Goal: Information Seeking & Learning: Learn about a topic

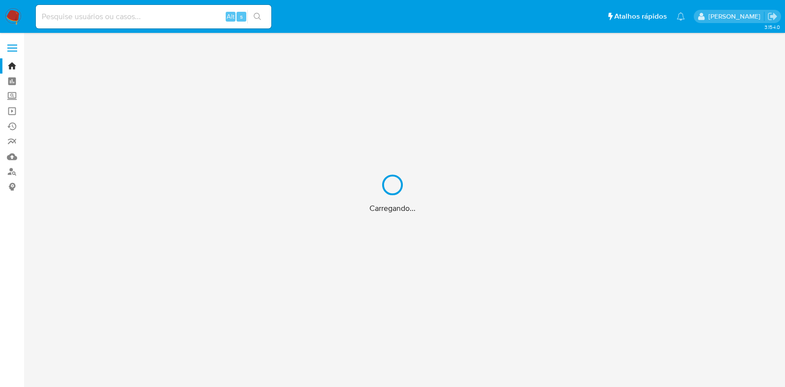
click at [189, 11] on div "Carregando..." at bounding box center [392, 193] width 785 height 387
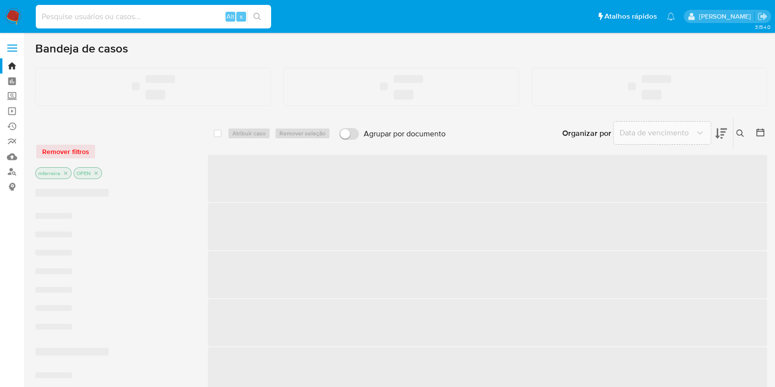
click at [190, 13] on input at bounding box center [153, 16] width 235 height 13
paste input "282972880"
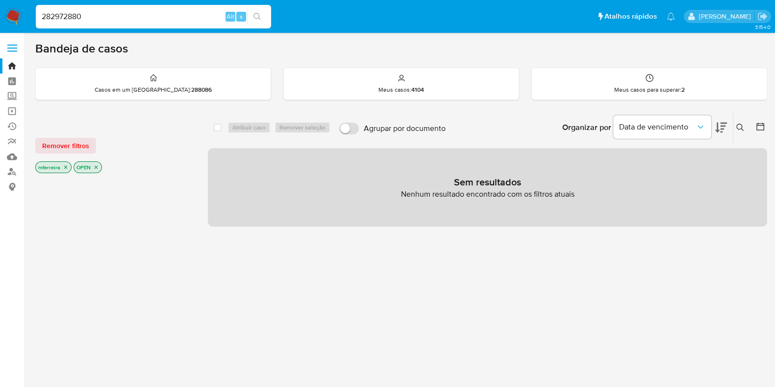
type input "282972880"
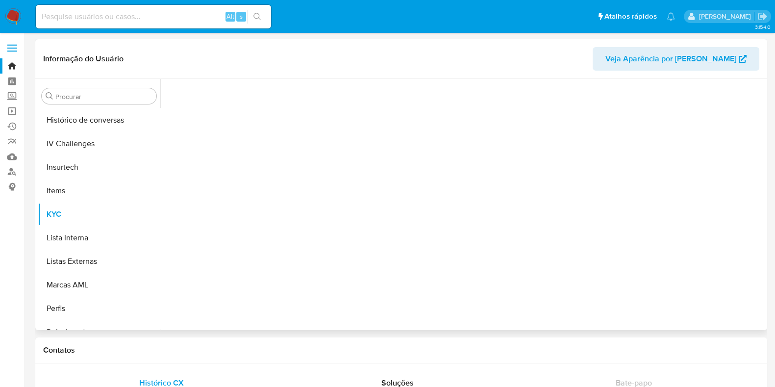
scroll to position [438, 0]
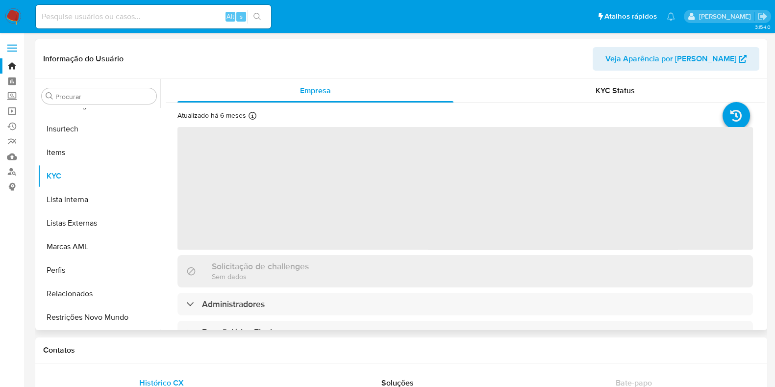
select select "10"
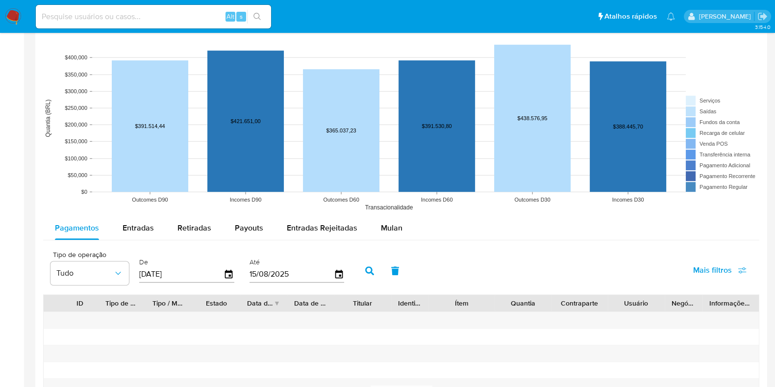
scroll to position [796, 0]
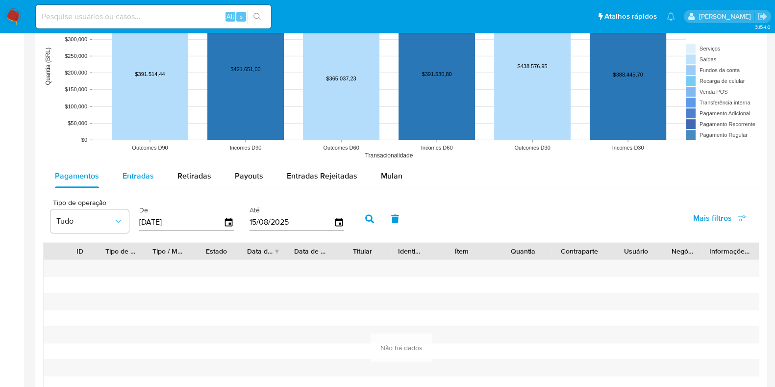
click at [131, 179] on span "Entradas" at bounding box center [138, 175] width 31 height 11
select select "10"
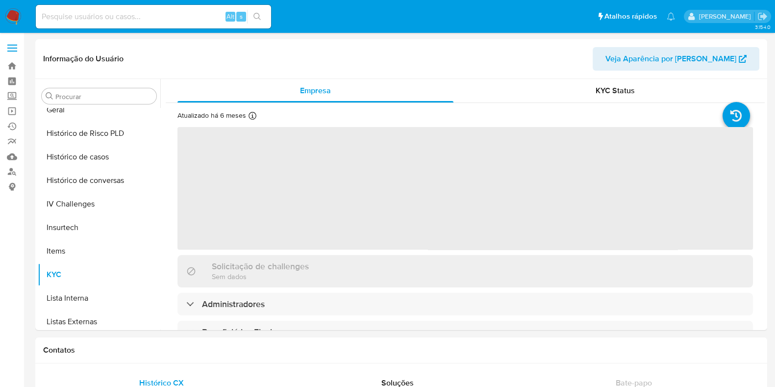
scroll to position [438, 0]
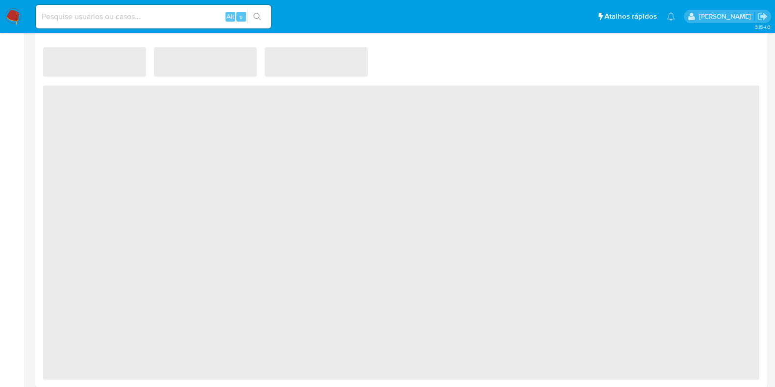
select select "10"
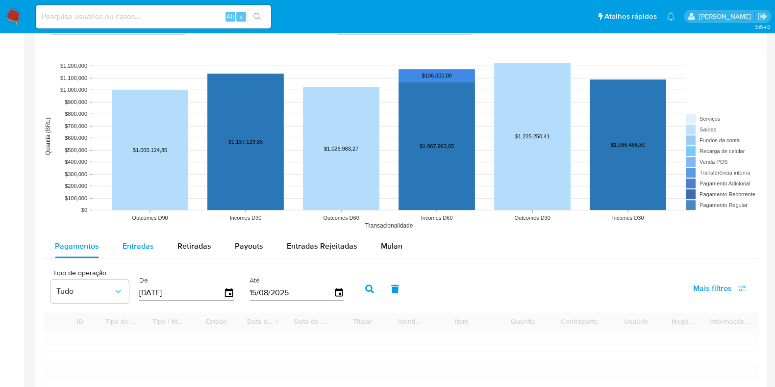
scroll to position [754, 0]
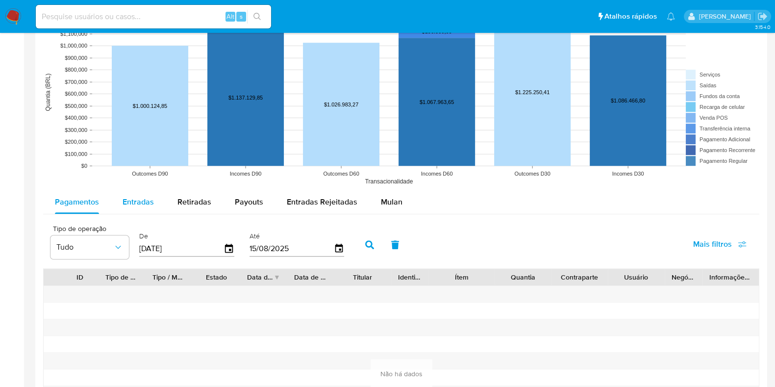
click at [140, 201] on span "Entradas" at bounding box center [138, 201] width 31 height 11
select select "10"
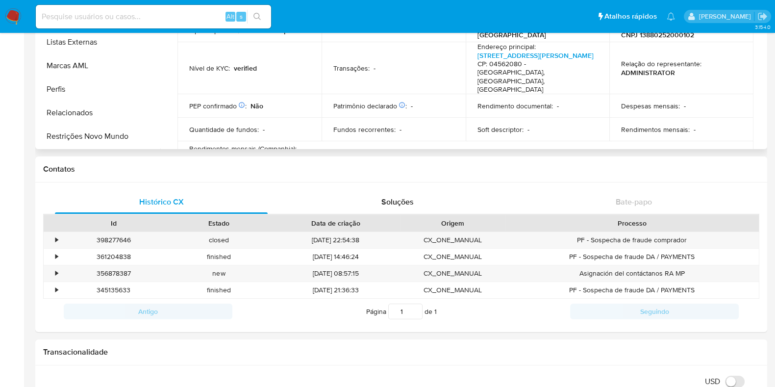
scroll to position [18, 0]
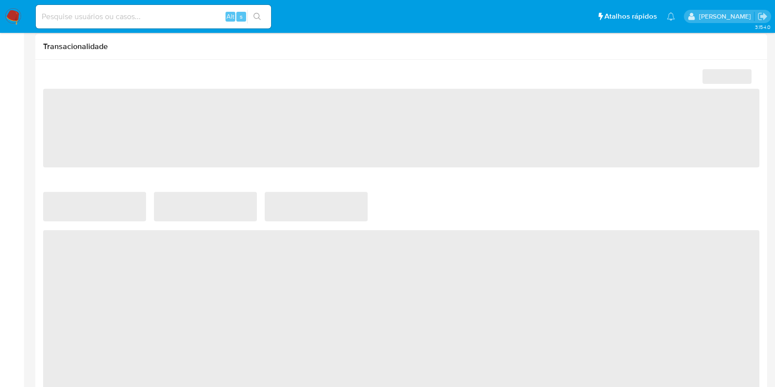
scroll to position [613, 0]
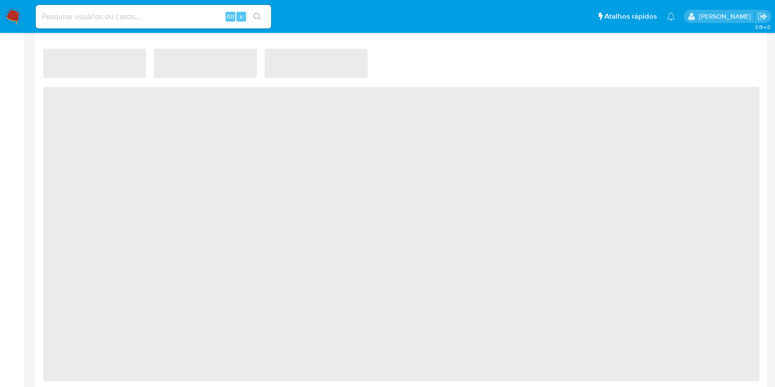
select select "10"
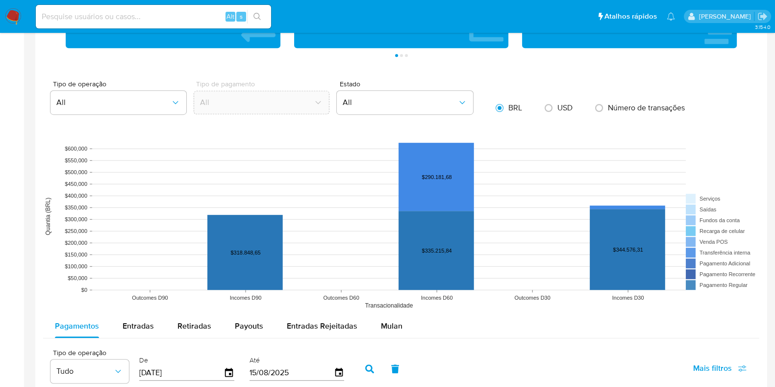
scroll to position [736, 0]
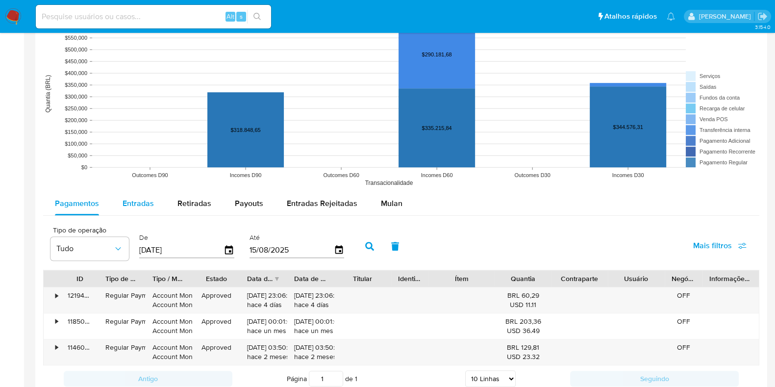
click at [118, 214] on button "Entradas" at bounding box center [138, 204] width 55 height 24
select select "10"
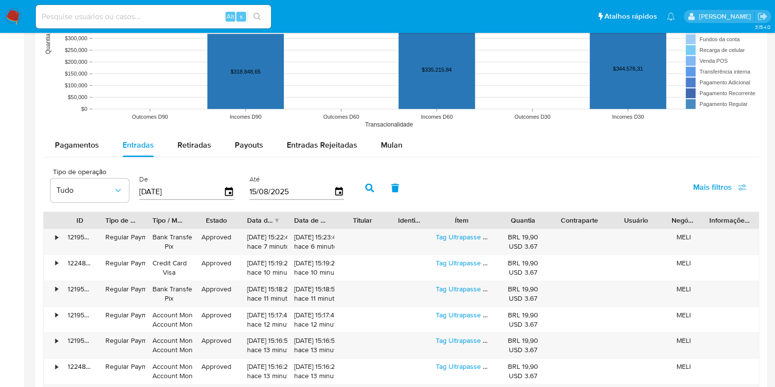
scroll to position [858, 0]
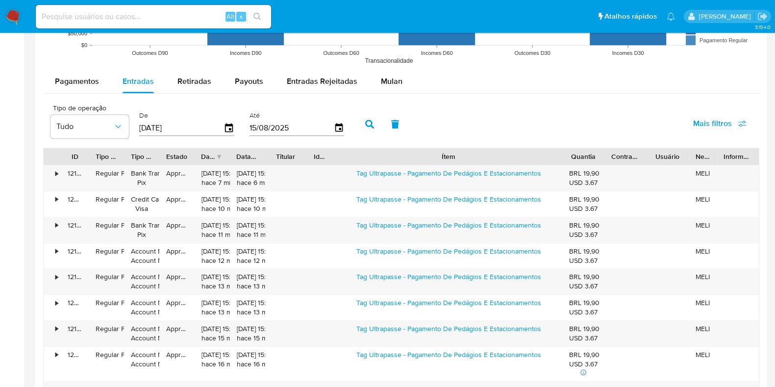
drag, startPoint x: 502, startPoint y: 153, endPoint x: 659, endPoint y: 152, distance: 157.4
click at [661, 153] on div "ID Tipo de operação Tipo / Método Estado Data de criação Data de aprovação Titu…" at bounding box center [401, 156] width 715 height 17
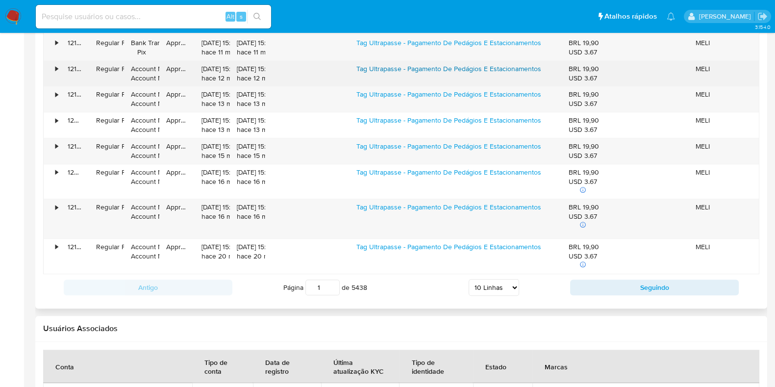
scroll to position [1042, 0]
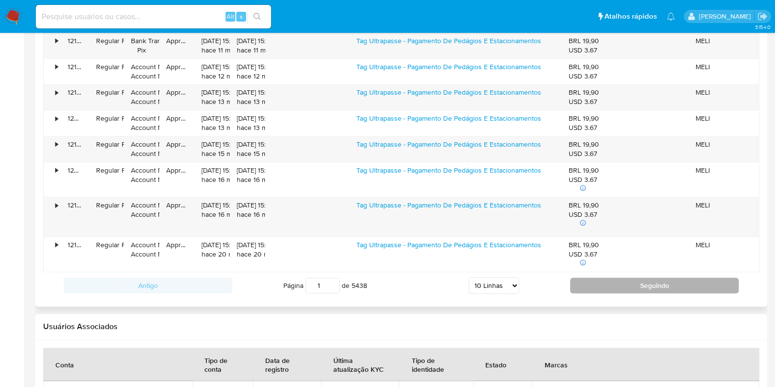
click at [641, 282] on button "Seguindo" at bounding box center [654, 286] width 169 height 16
type input "2"
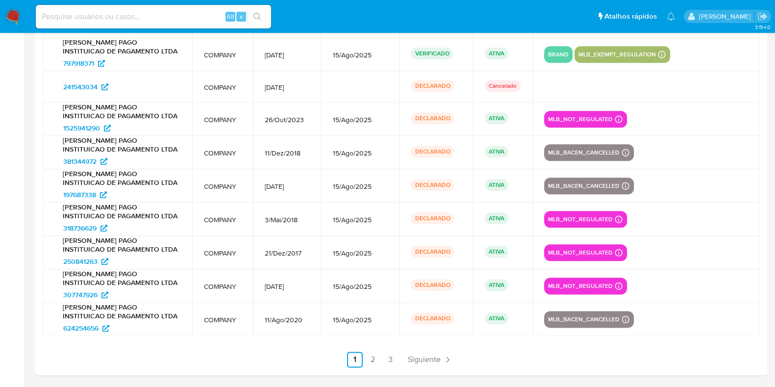
scroll to position [1331, 0]
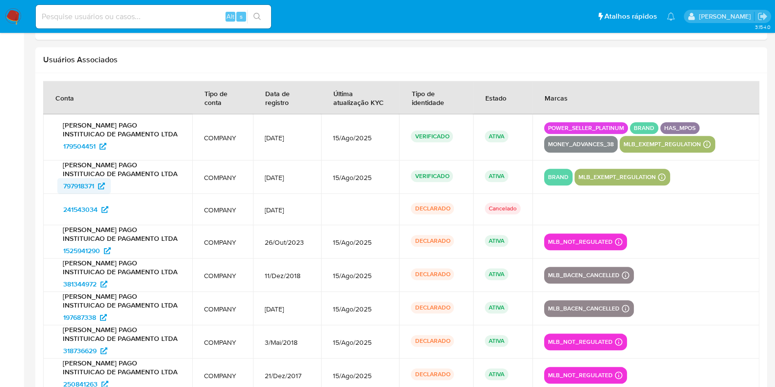
click at [81, 179] on span "797918371" at bounding box center [78, 186] width 31 height 16
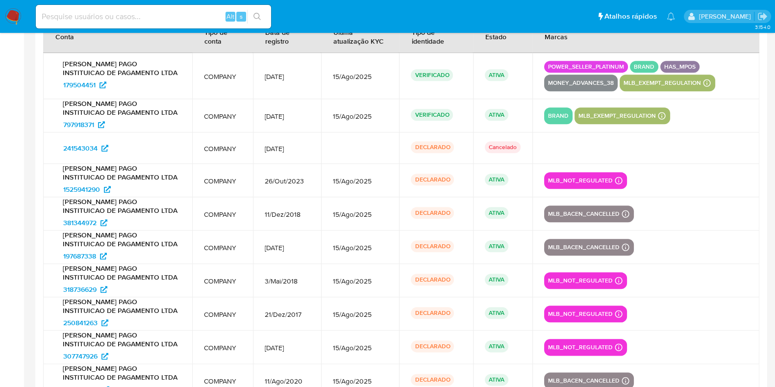
scroll to position [1454, 0]
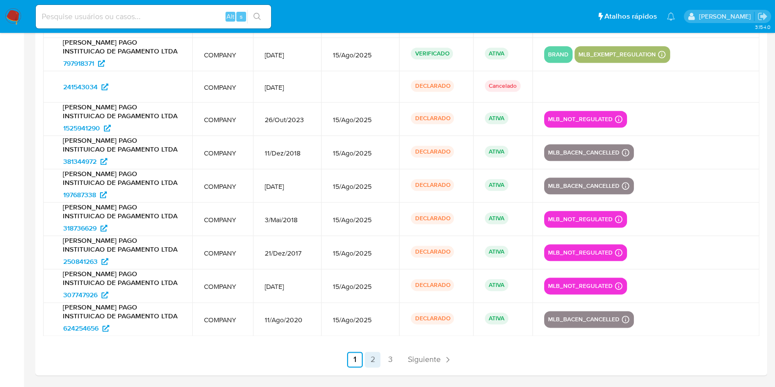
click at [371, 357] on link "2" at bounding box center [373, 360] width 16 height 16
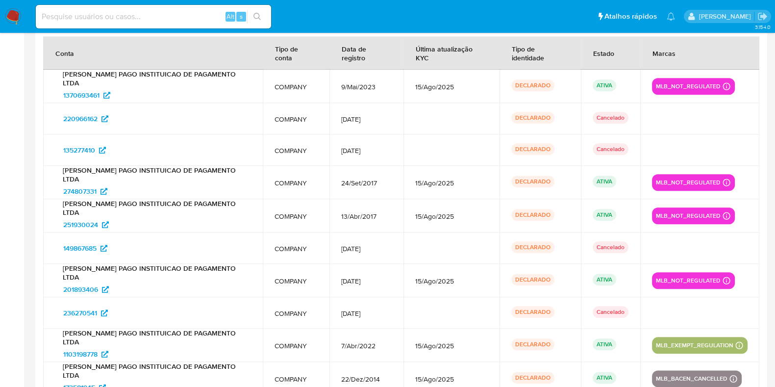
scroll to position [1420, 0]
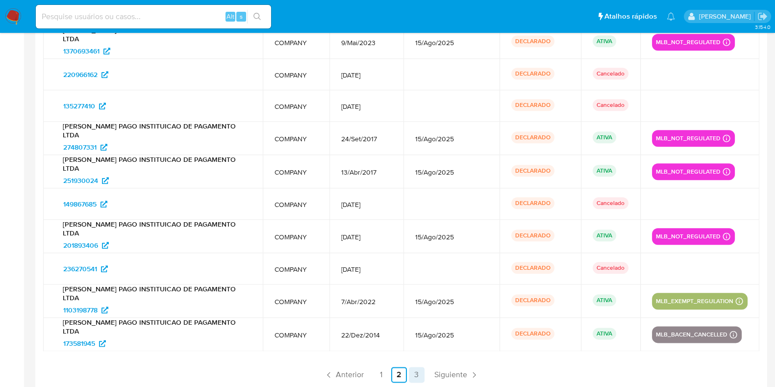
click at [412, 367] on link "3" at bounding box center [417, 375] width 16 height 16
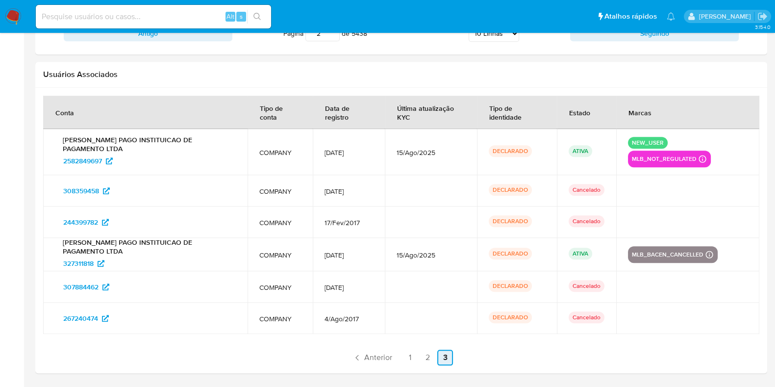
scroll to position [1314, 0]
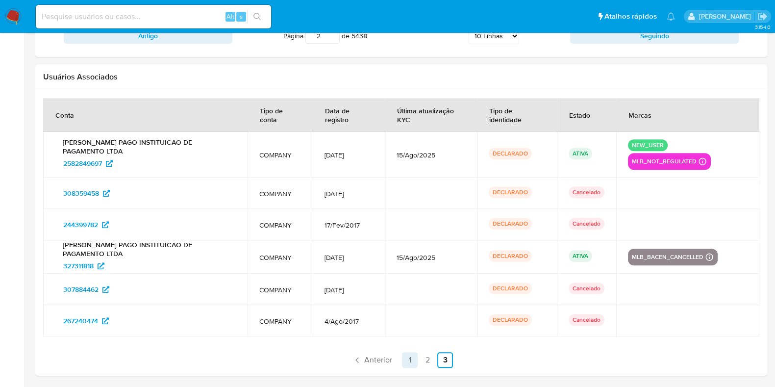
click at [405, 360] on link "1" at bounding box center [410, 360] width 16 height 16
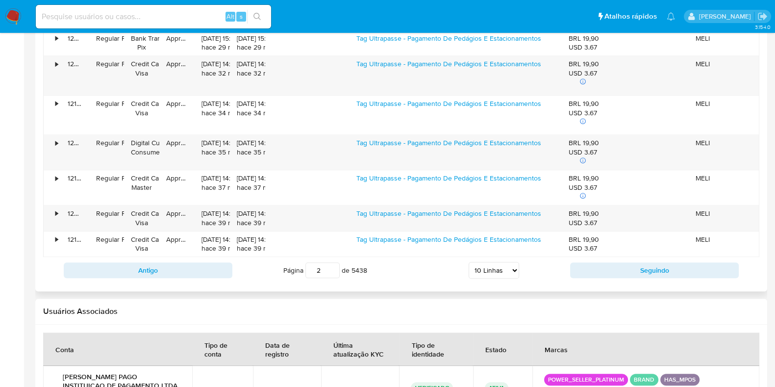
scroll to position [885, 0]
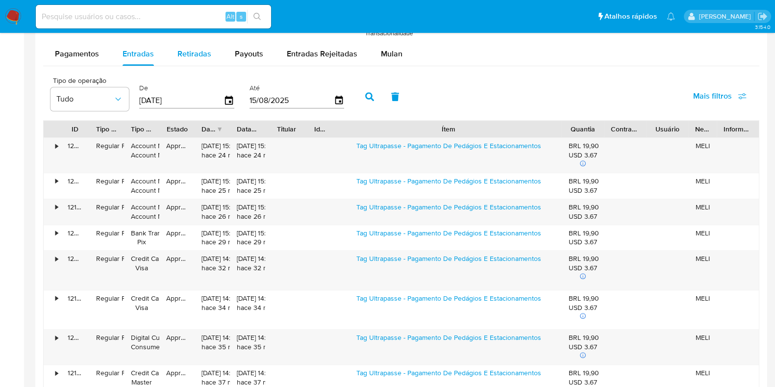
drag, startPoint x: 236, startPoint y: 128, endPoint x: 194, endPoint y: 57, distance: 82.7
click at [197, 60] on div "Pagamentos Entradas Retiradas Payouts Entradas Rejeitadas Mulan Tipo de operaçã…" at bounding box center [401, 260] width 716 height 436
click at [166, 18] on input at bounding box center [153, 16] width 235 height 13
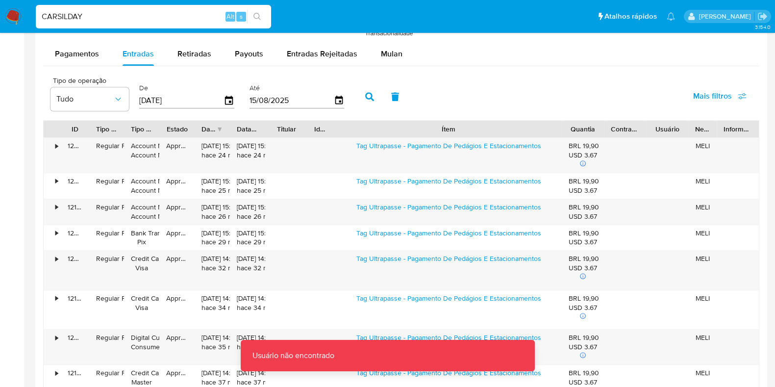
click at [166, 18] on input "CARSILDAY" at bounding box center [153, 16] width 235 height 13
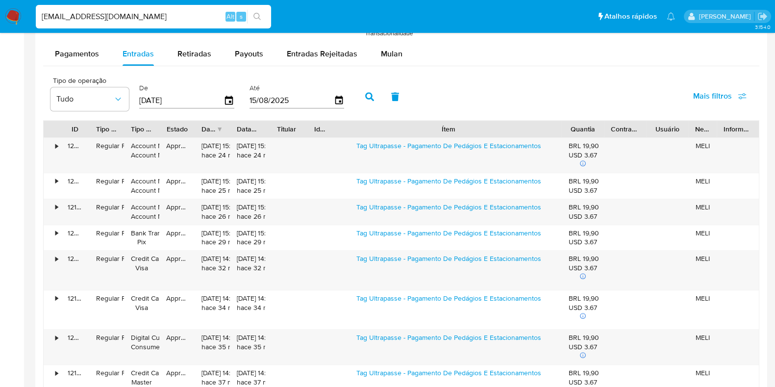
type input "DAYCARSIL@GMAIL.COM"
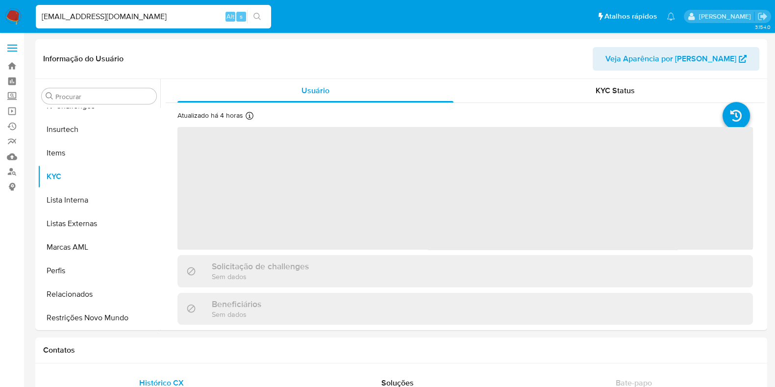
scroll to position [438, 0]
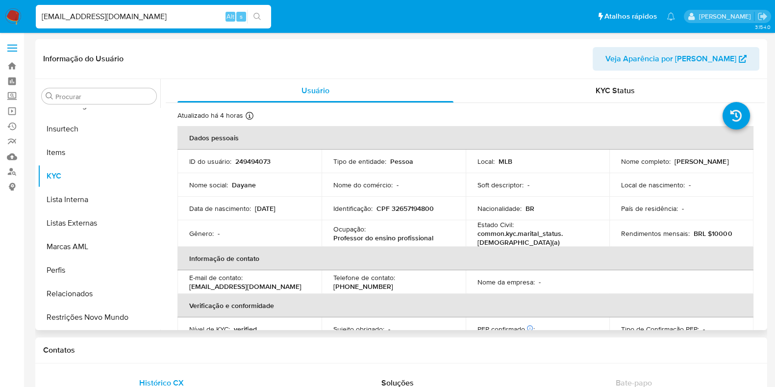
select select "10"
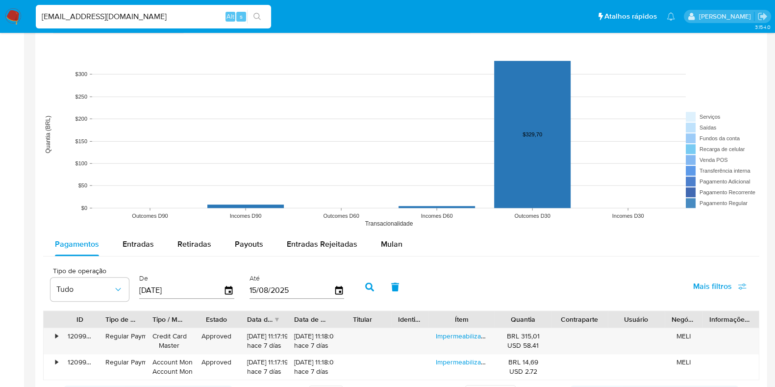
scroll to position [858, 0]
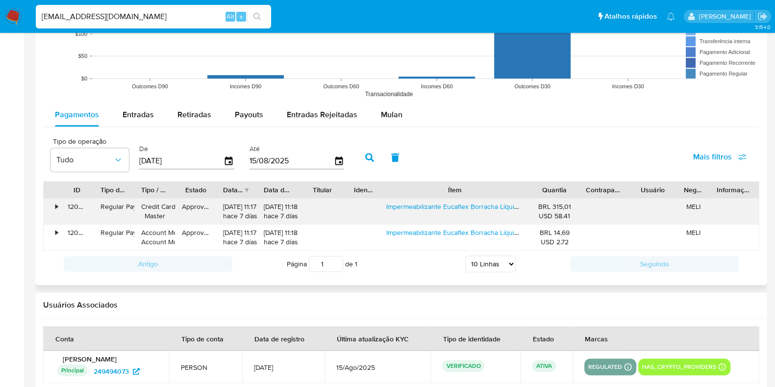
click at [582, 199] on div "ID Tipo de operação Tipo / Método Estado Data de criação Data de aprovação Titu…" at bounding box center [401, 216] width 716 height 70
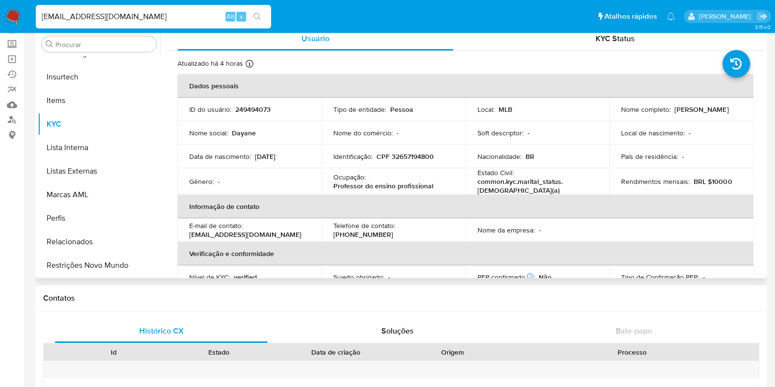
scroll to position [0, 0]
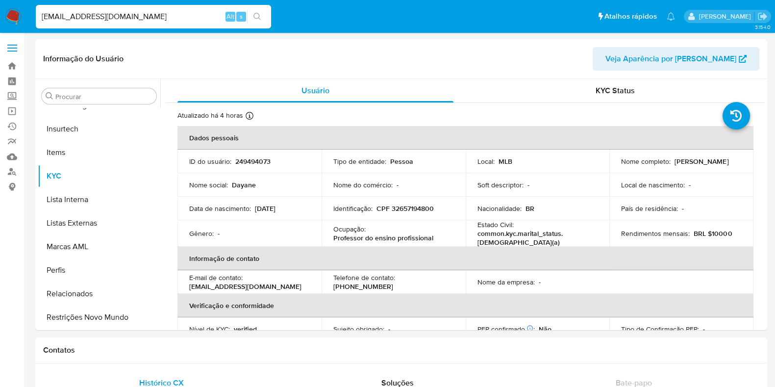
click at [62, 11] on input "DAYCARSIL@GMAIL.COM" at bounding box center [153, 16] width 235 height 13
type input "CARSILDAY@GMAIL.COM"
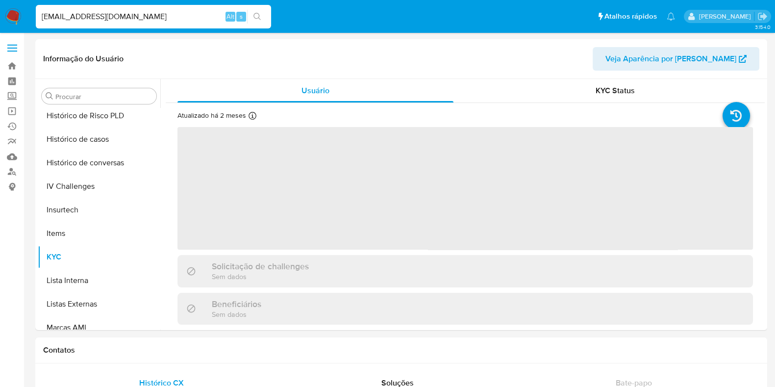
scroll to position [438, 0]
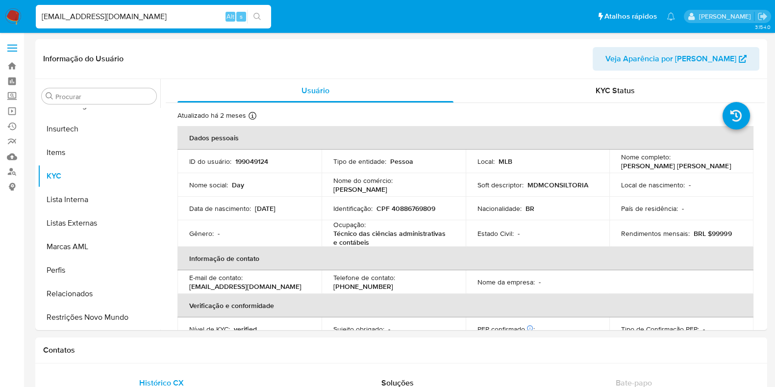
select select "10"
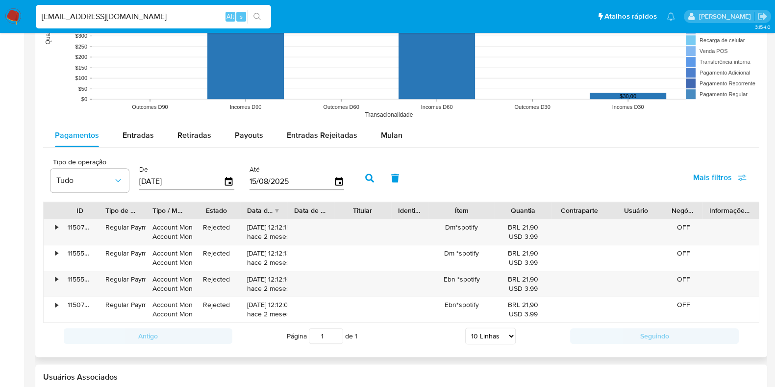
scroll to position [858, 0]
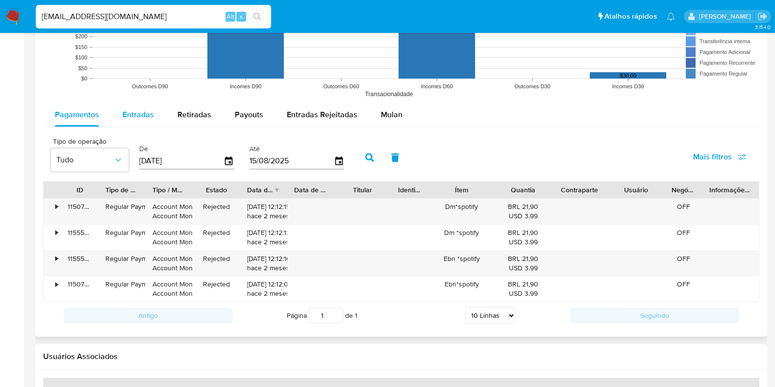
click at [135, 116] on span "Entradas" at bounding box center [138, 114] width 31 height 11
select select "10"
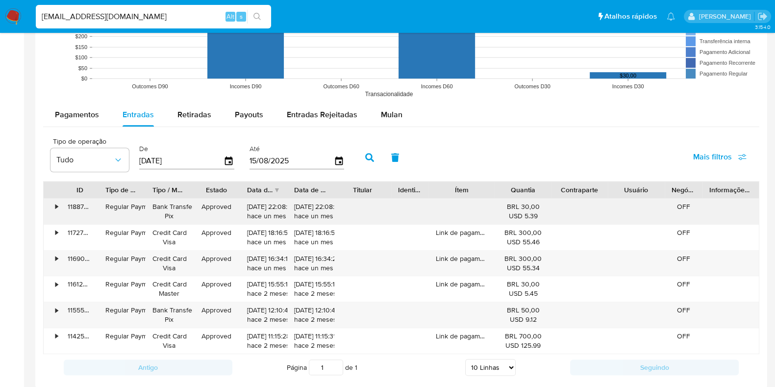
click at [55, 202] on div "•" at bounding box center [56, 206] width 2 height 9
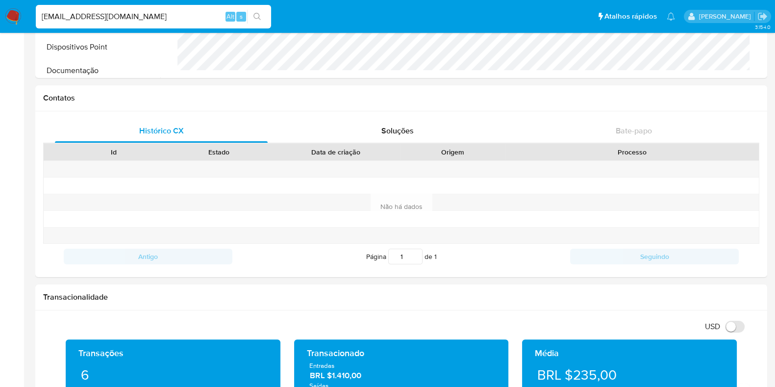
scroll to position [306, 0]
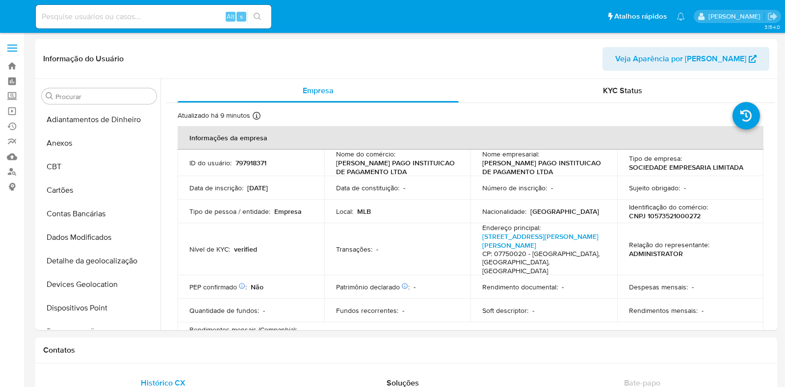
select select "10"
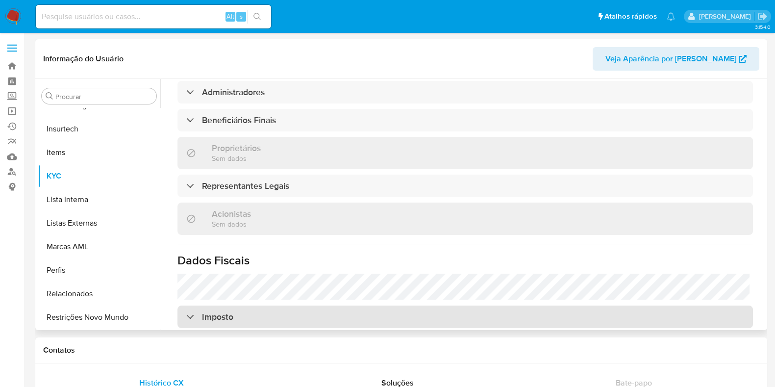
scroll to position [553, 0]
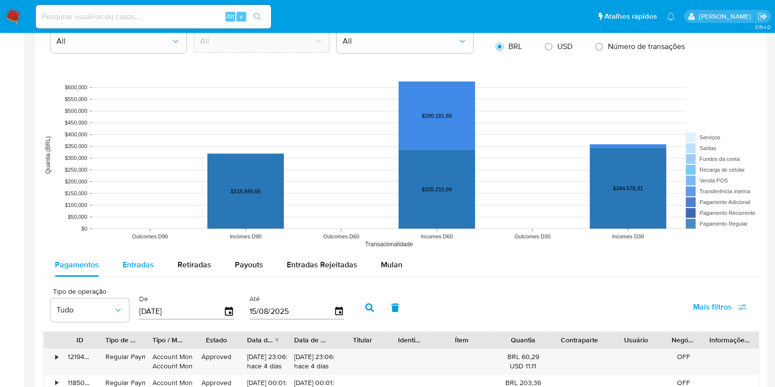
click at [130, 271] on div "Entradas" at bounding box center [138, 265] width 31 height 24
select select "10"
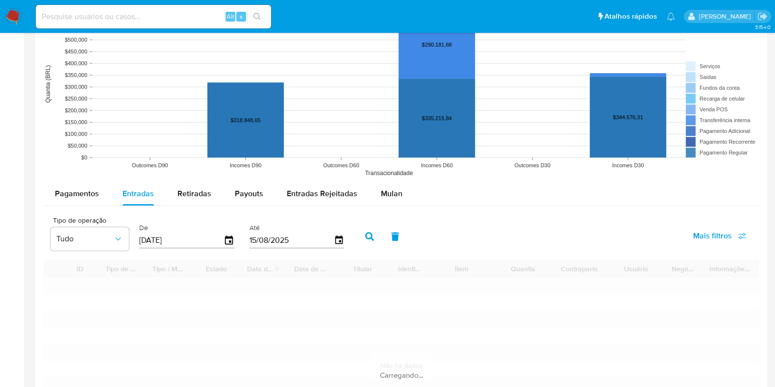
scroll to position [858, 0]
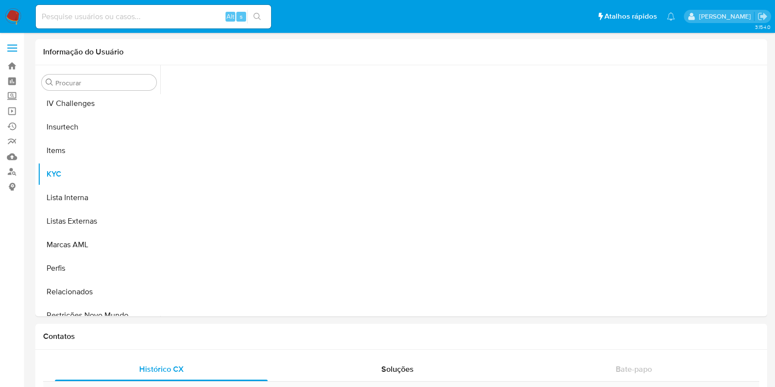
scroll to position [438, 0]
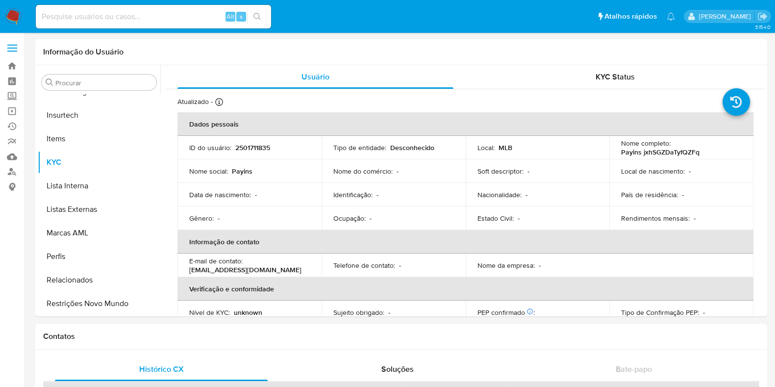
select select "10"
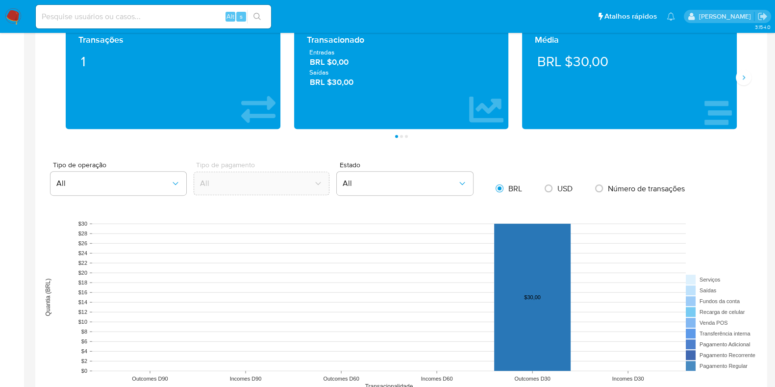
scroll to position [736, 0]
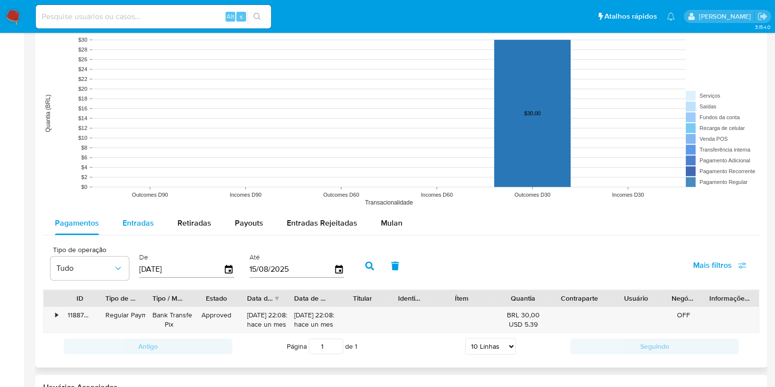
click at [150, 223] on span "Entradas" at bounding box center [138, 222] width 31 height 11
select select "10"
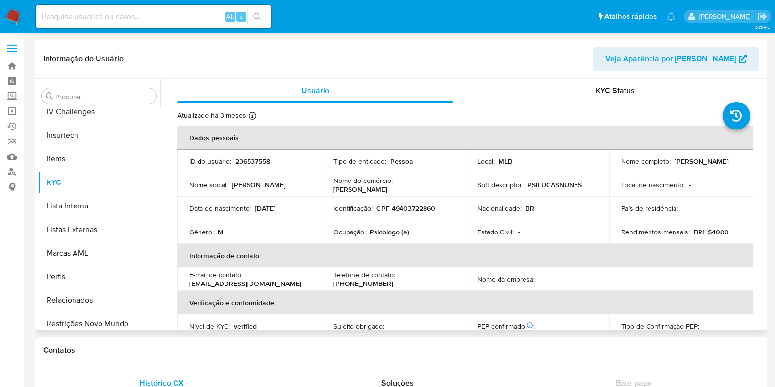
scroll to position [438, 0]
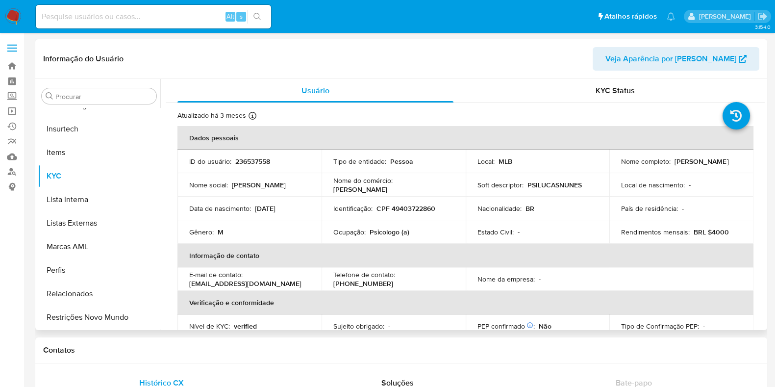
select select "10"
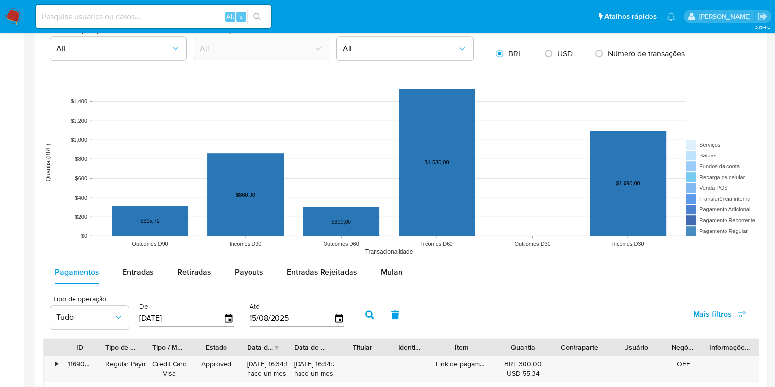
scroll to position [796, 0]
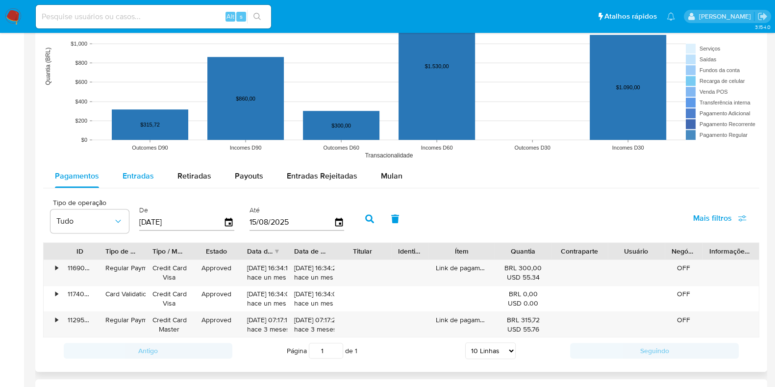
click at [153, 179] on button "Entradas" at bounding box center [138, 176] width 55 height 24
select select "10"
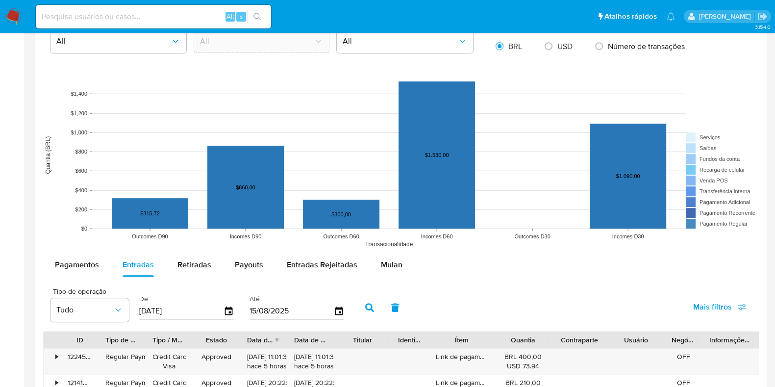
scroll to position [858, 0]
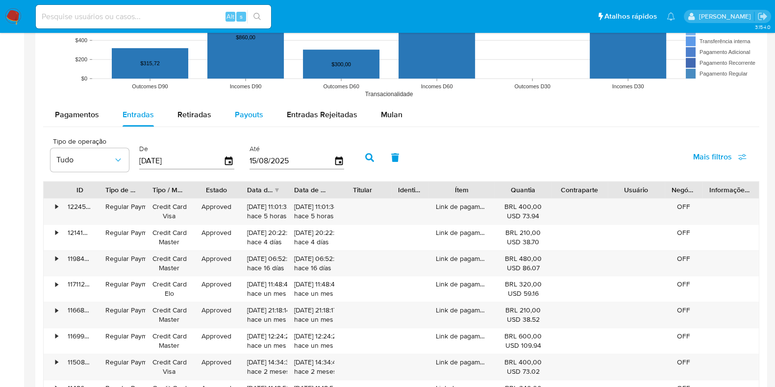
click at [246, 124] on div "Payouts" at bounding box center [249, 115] width 28 height 24
select select "10"
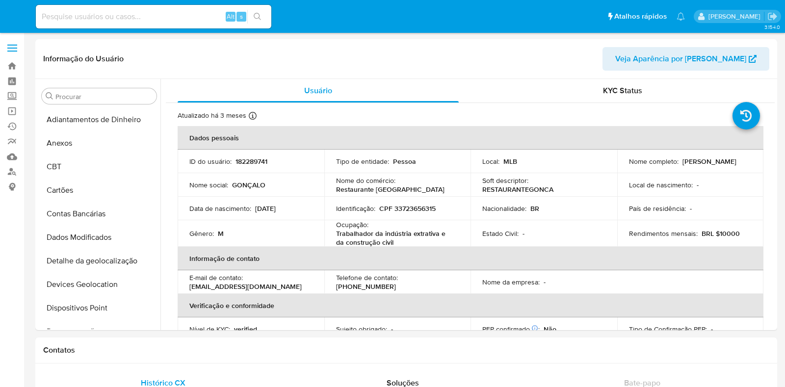
select select "10"
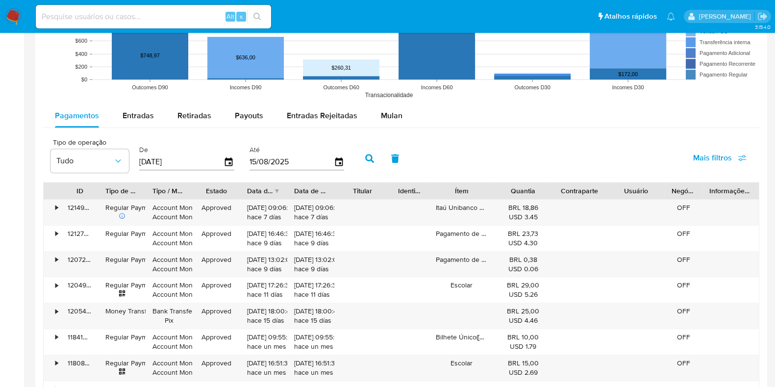
scroll to position [858, 0]
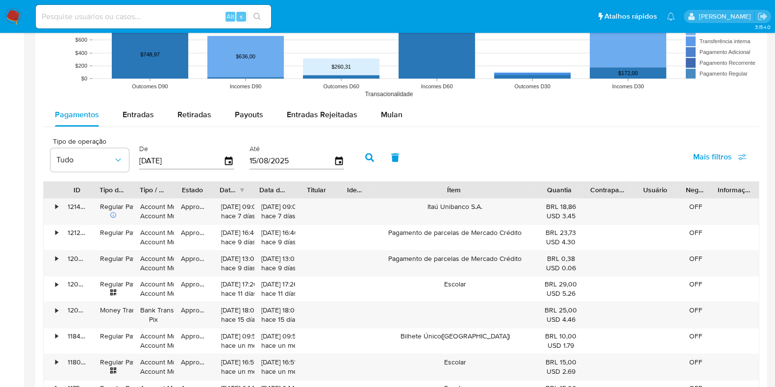
drag, startPoint x: 502, startPoint y: 193, endPoint x: 559, endPoint y: 187, distance: 57.7
click at [560, 188] on div "ID Tipo de operação Tipo / Método Estado Data de criação Data de aprovação Titu…" at bounding box center [401, 189] width 715 height 17
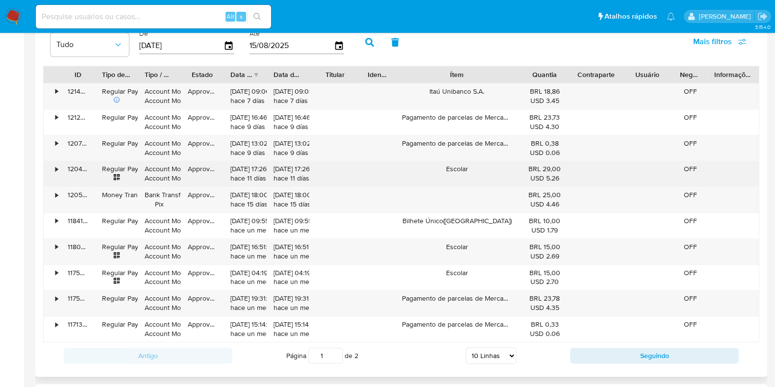
scroll to position [1042, 0]
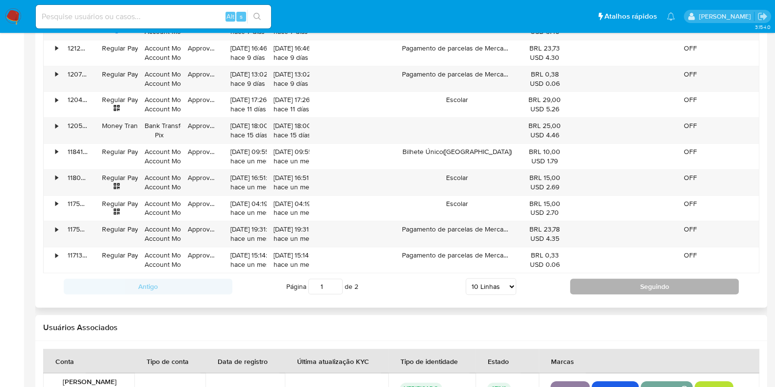
click at [601, 285] on button "Seguindo" at bounding box center [654, 287] width 169 height 16
type input "2"
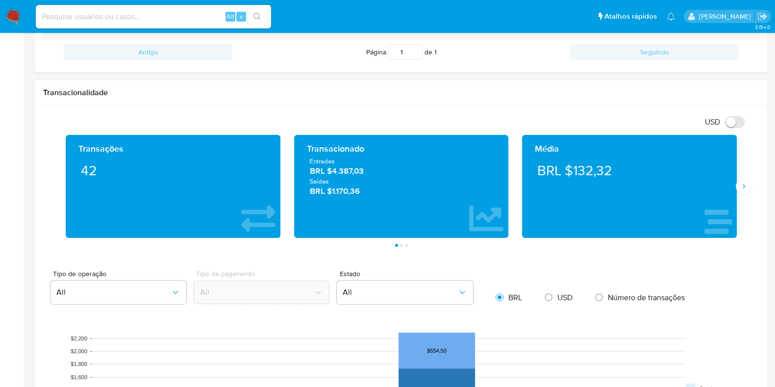
scroll to position [858, 0]
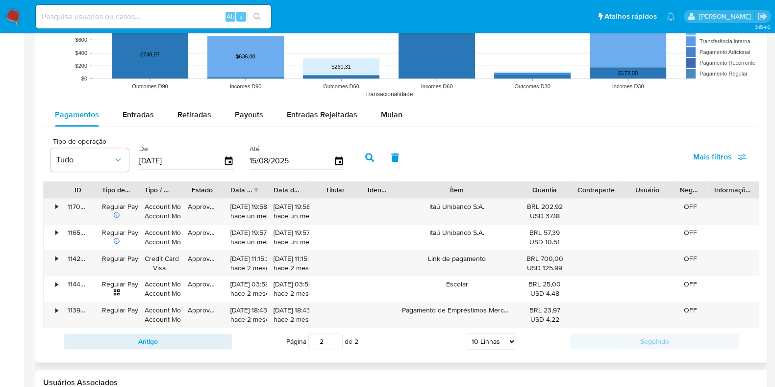
click at [262, 94] on rect at bounding box center [401, 5] width 716 height 196
click at [260, 109] on span "Payouts" at bounding box center [249, 114] width 28 height 11
select select "10"
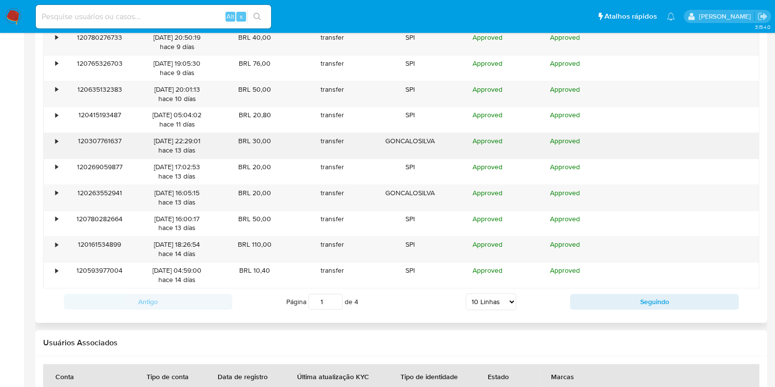
scroll to position [1042, 0]
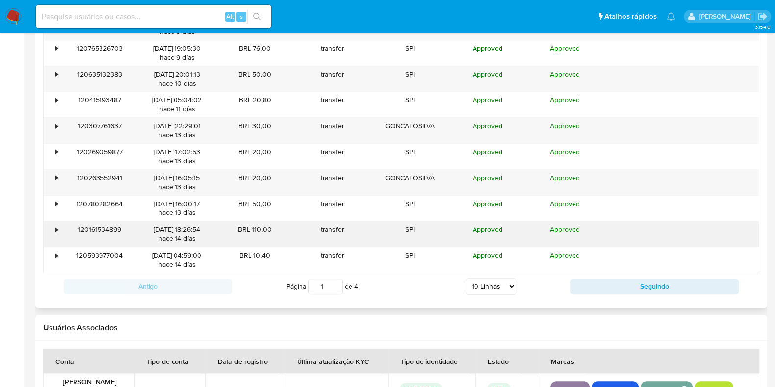
click at [56, 228] on div "•" at bounding box center [56, 229] width 2 height 9
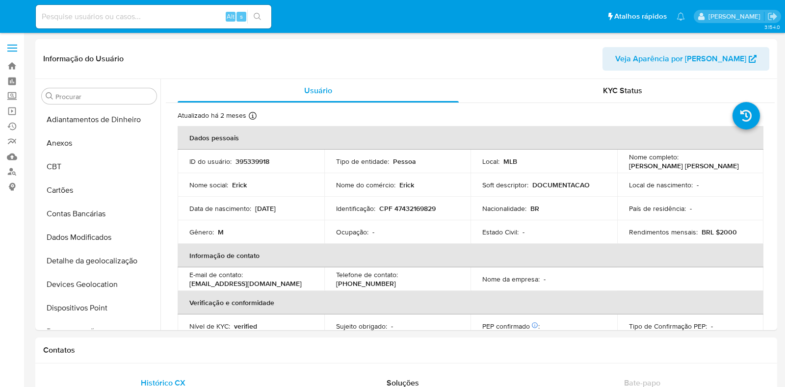
select select "10"
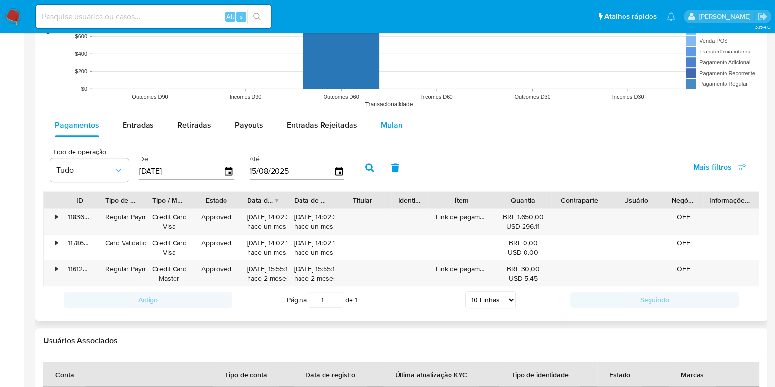
scroll to position [858, 0]
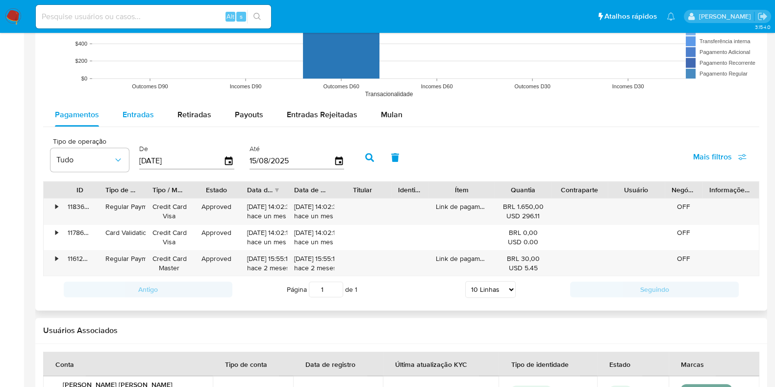
click at [137, 111] on span "Entradas" at bounding box center [138, 114] width 31 height 11
select select "10"
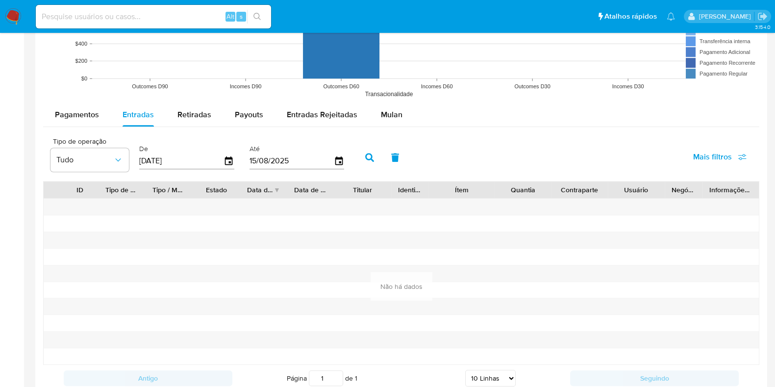
scroll to position [613, 0]
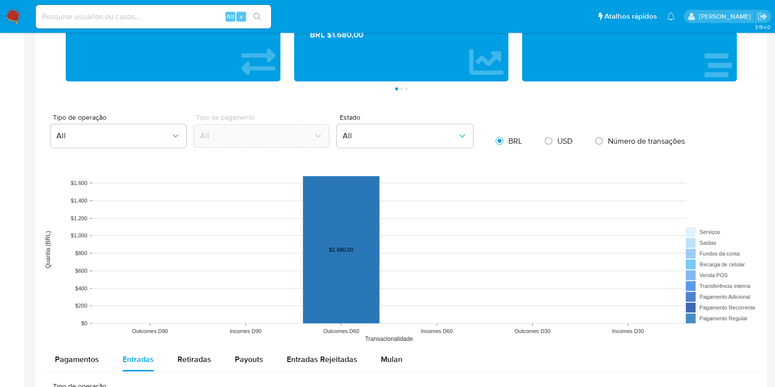
click at [246, 341] on rect at bounding box center [401, 250] width 716 height 196
click at [248, 351] on div "Payouts" at bounding box center [249, 360] width 28 height 24
select select "10"
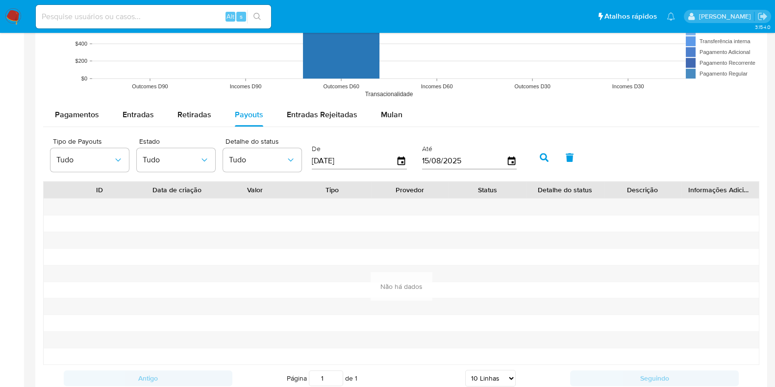
scroll to position [552, 0]
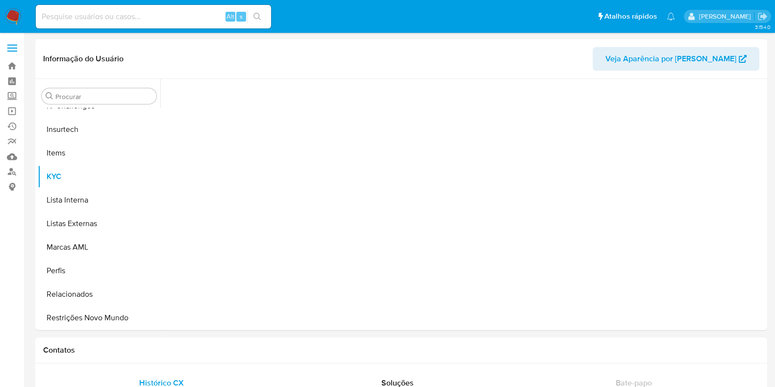
scroll to position [438, 0]
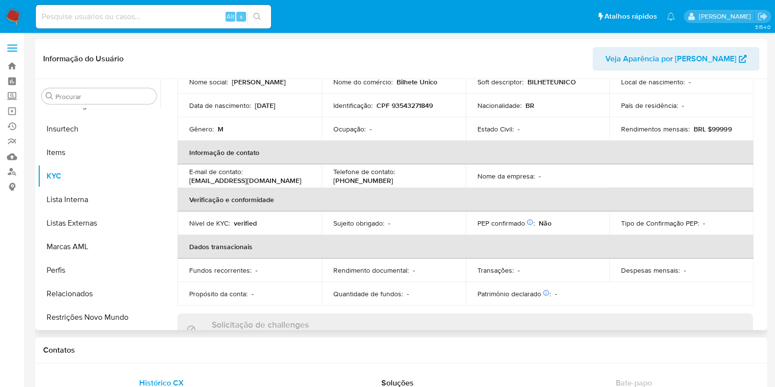
select select "10"
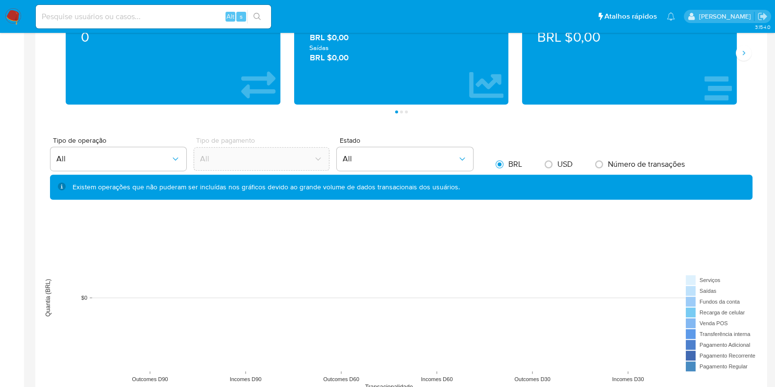
scroll to position [429, 0]
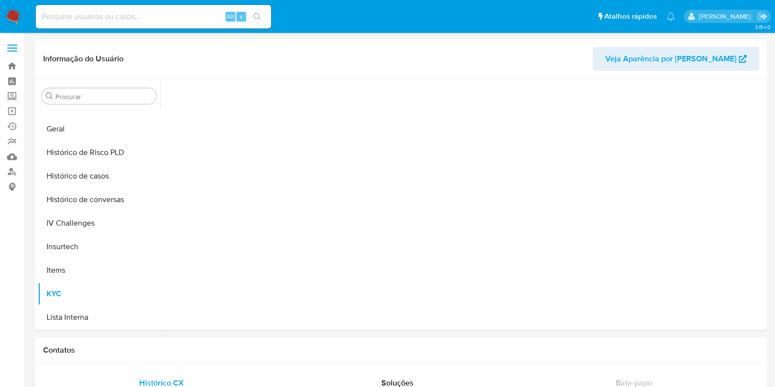
scroll to position [438, 0]
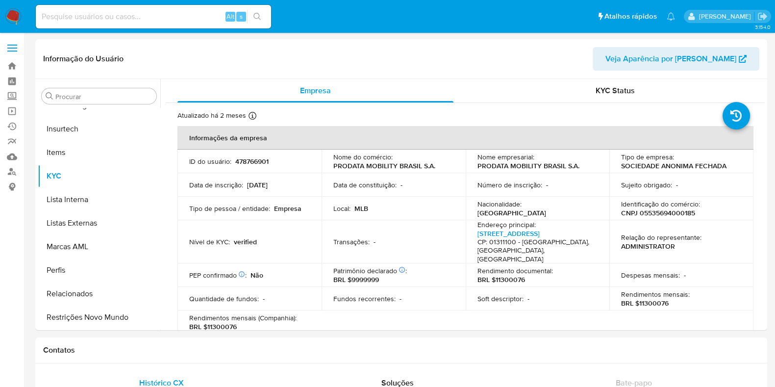
select select "10"
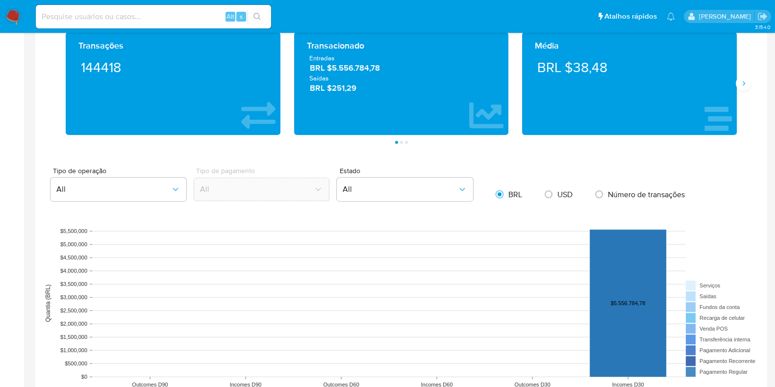
scroll to position [613, 0]
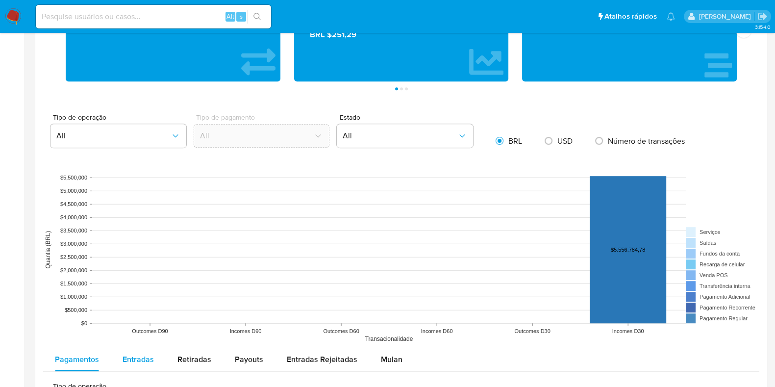
click at [130, 348] on div "Entradas" at bounding box center [138, 360] width 31 height 24
select select "10"
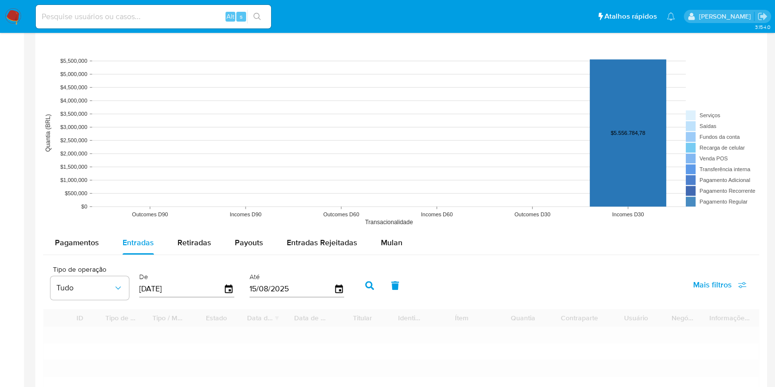
scroll to position [858, 0]
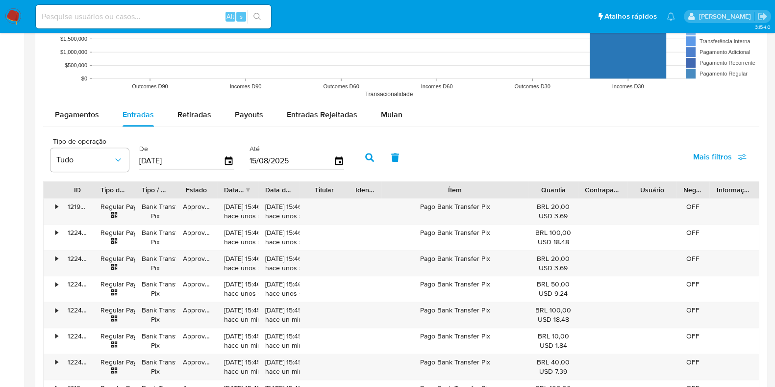
drag, startPoint x: 491, startPoint y: 182, endPoint x: 573, endPoint y: 193, distance: 82.1
click at [574, 194] on div "ID Tipo de operação Tipo / Método Estado Data de criação Data de aprovação Titu…" at bounding box center [401, 189] width 715 height 17
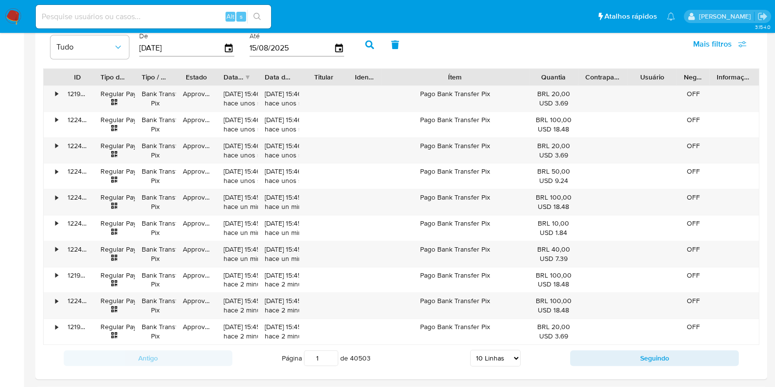
scroll to position [796, 0]
